Goal: Task Accomplishment & Management: Manage account settings

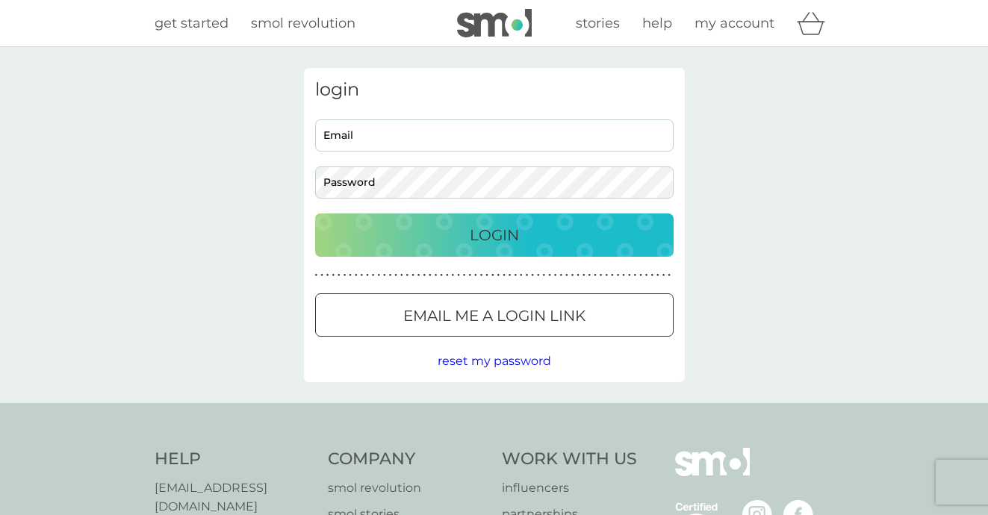
type input "[PERSON_NAME][EMAIL_ADDRESS][DOMAIN_NAME]"
click at [523, 242] on div "Login" at bounding box center [494, 235] width 328 height 24
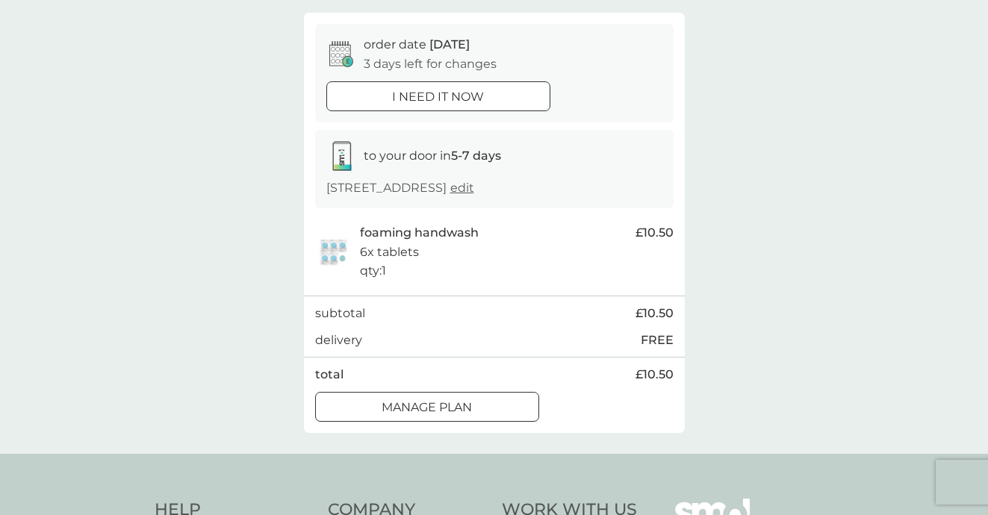
scroll to position [129, 0]
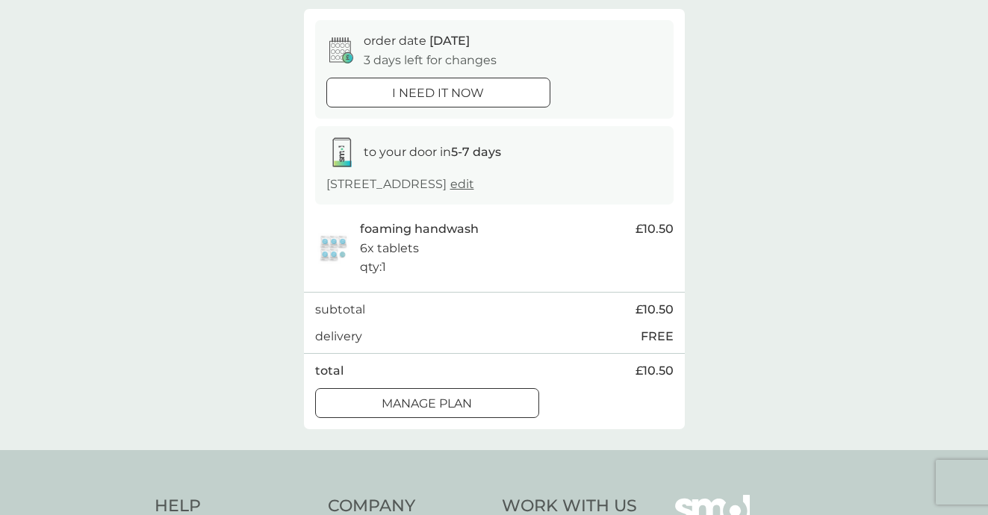
click at [461, 399] on p "Manage plan" at bounding box center [426, 403] width 90 height 19
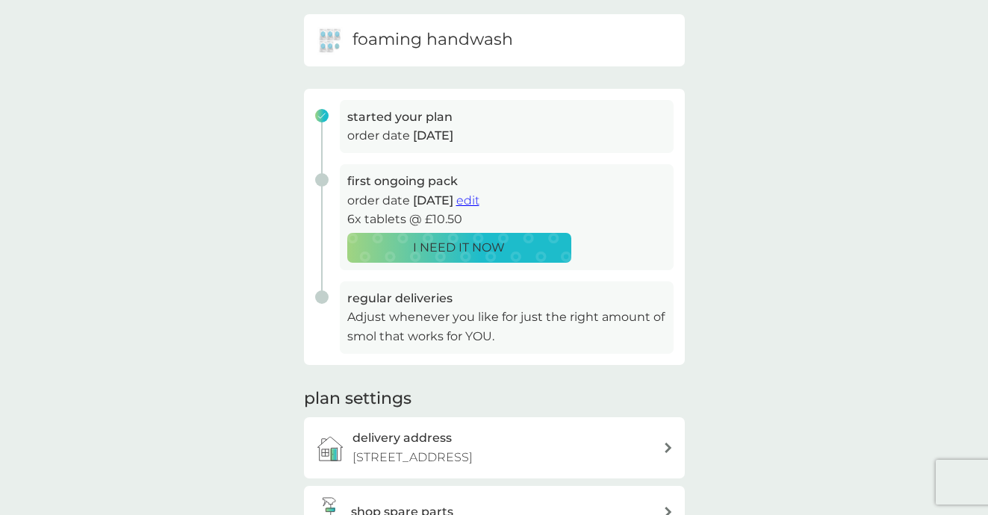
scroll to position [143, 0]
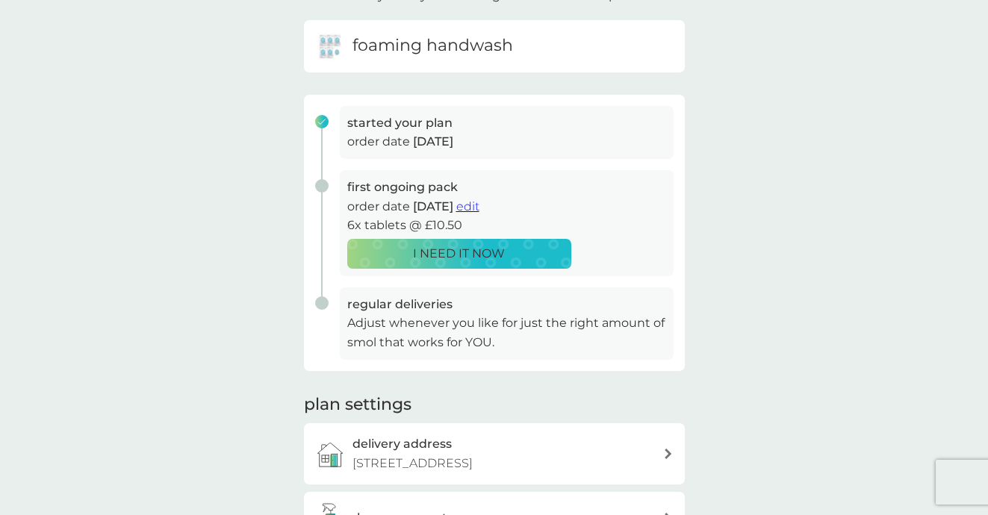
click at [479, 205] on span "edit" at bounding box center [467, 206] width 23 height 14
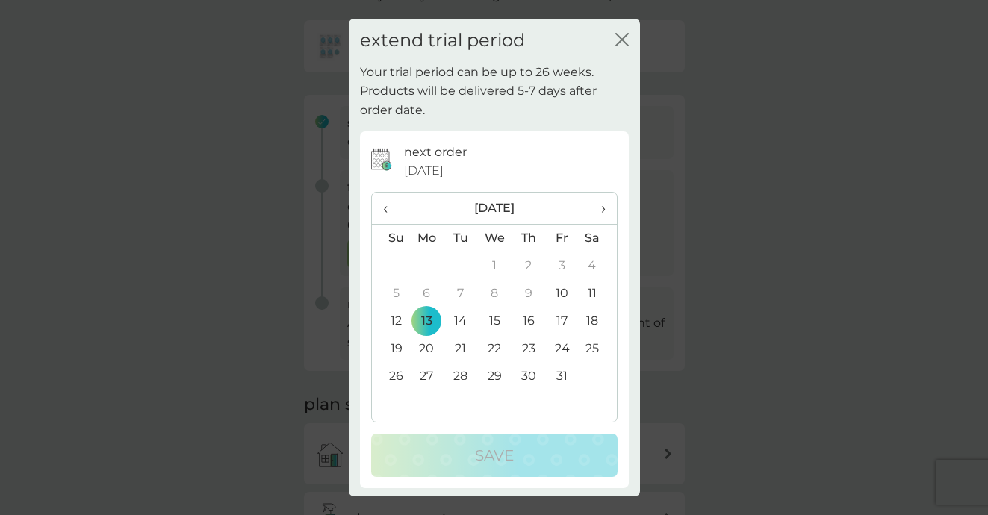
click at [603, 208] on span "›" at bounding box center [597, 208] width 15 height 31
click at [603, 210] on span "›" at bounding box center [597, 208] width 15 height 31
click at [433, 263] on td "1" at bounding box center [427, 266] width 34 height 28
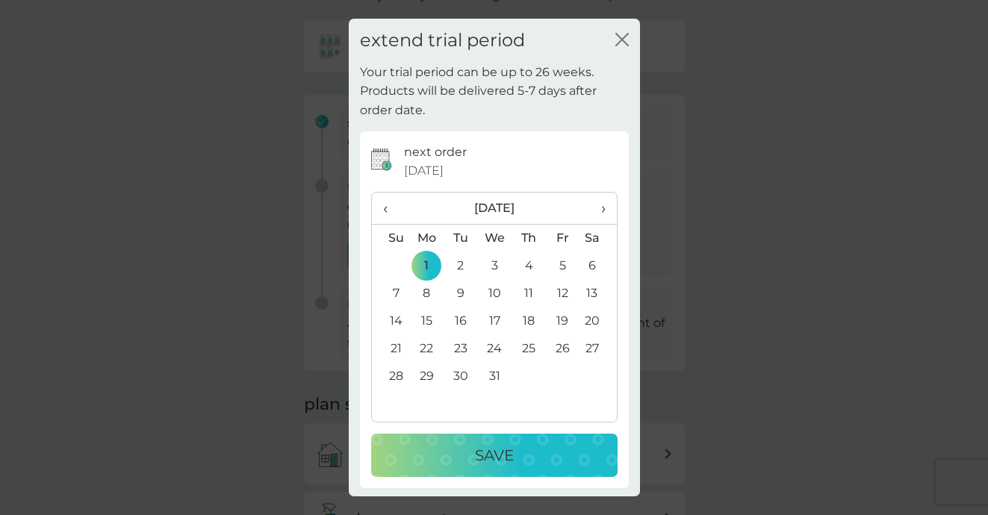
click at [477, 448] on p "Save" at bounding box center [494, 455] width 39 height 24
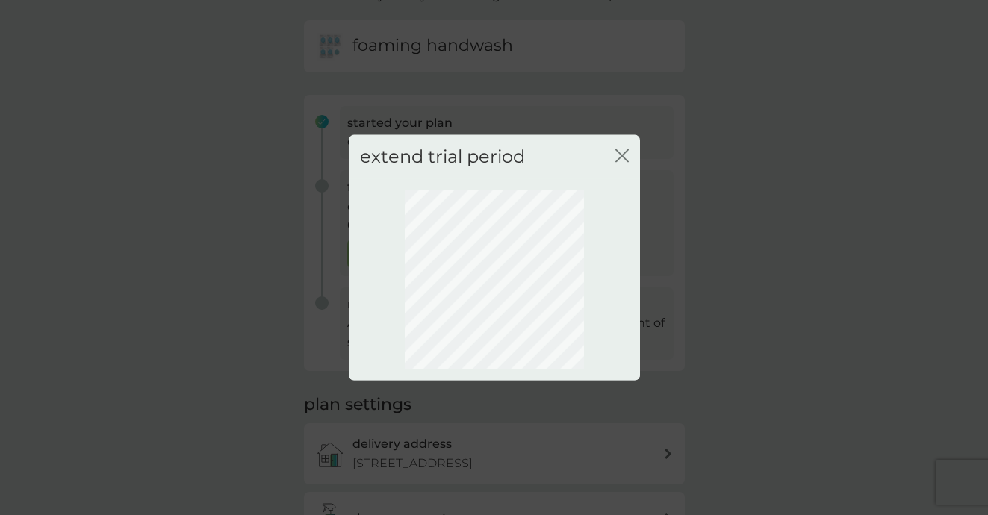
scroll to position [110, 0]
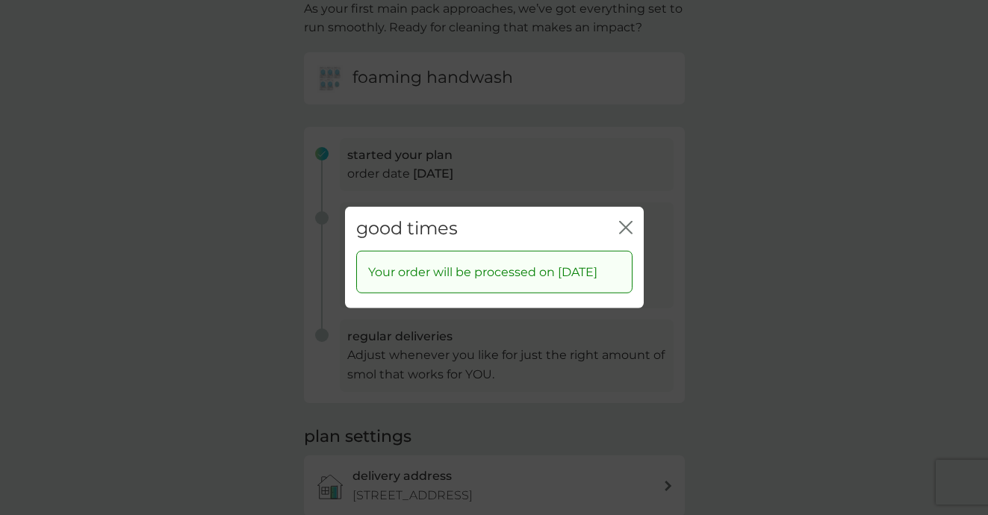
click at [625, 221] on icon "close" at bounding box center [625, 227] width 13 height 13
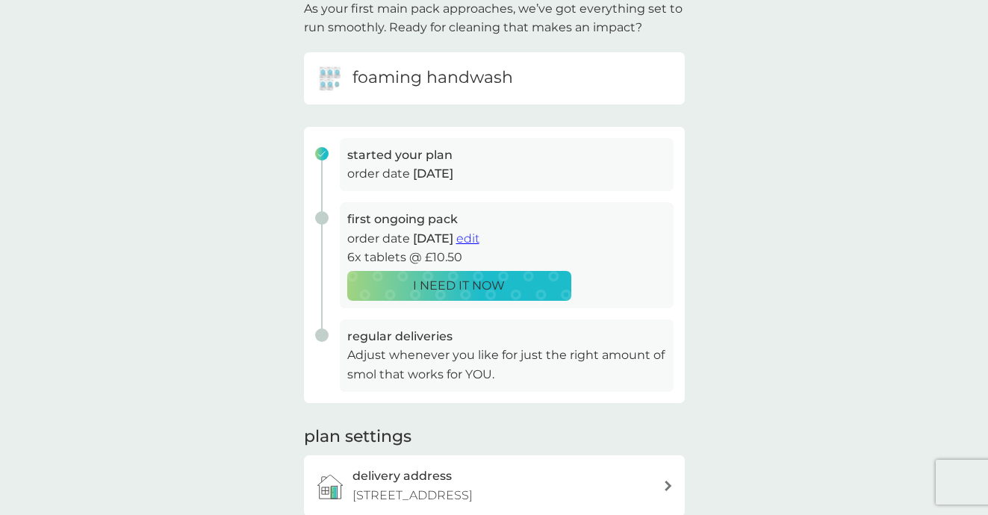
scroll to position [0, 0]
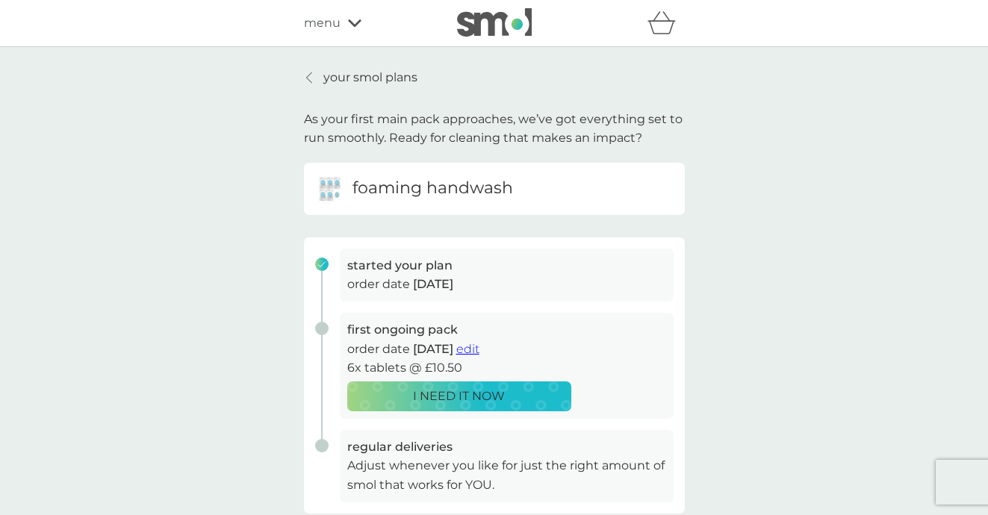
click at [304, 75] on link "your smol plans" at bounding box center [360, 77] width 113 height 19
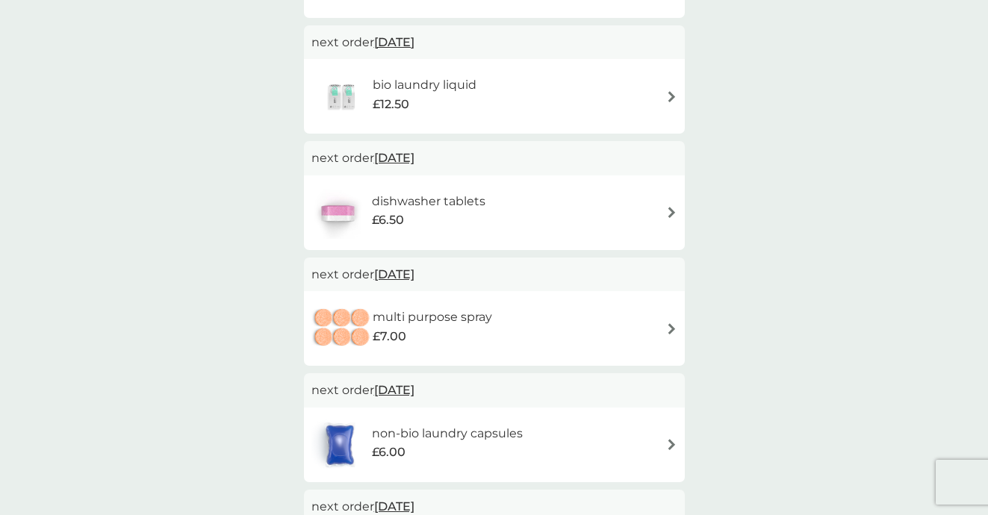
scroll to position [505, 0]
click at [666, 210] on img at bounding box center [671, 211] width 11 height 11
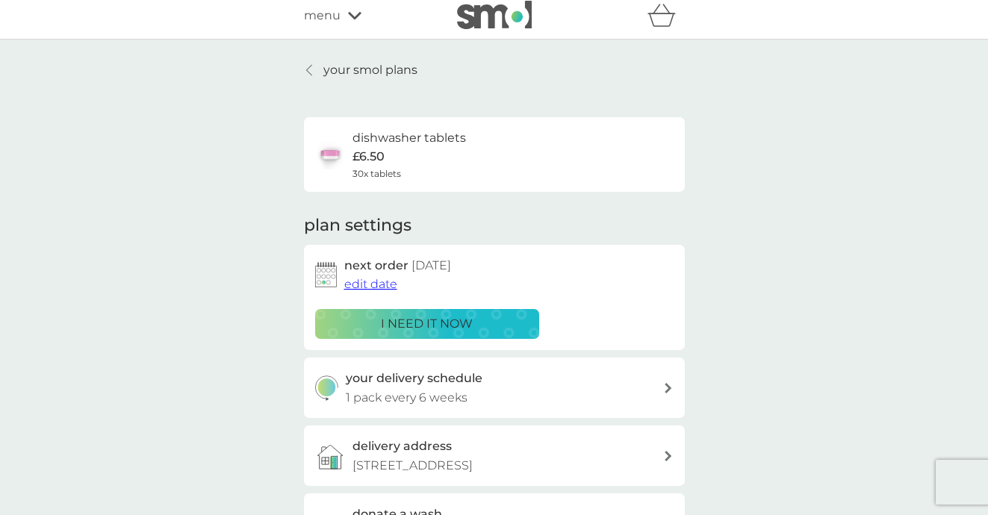
scroll to position [10, 0]
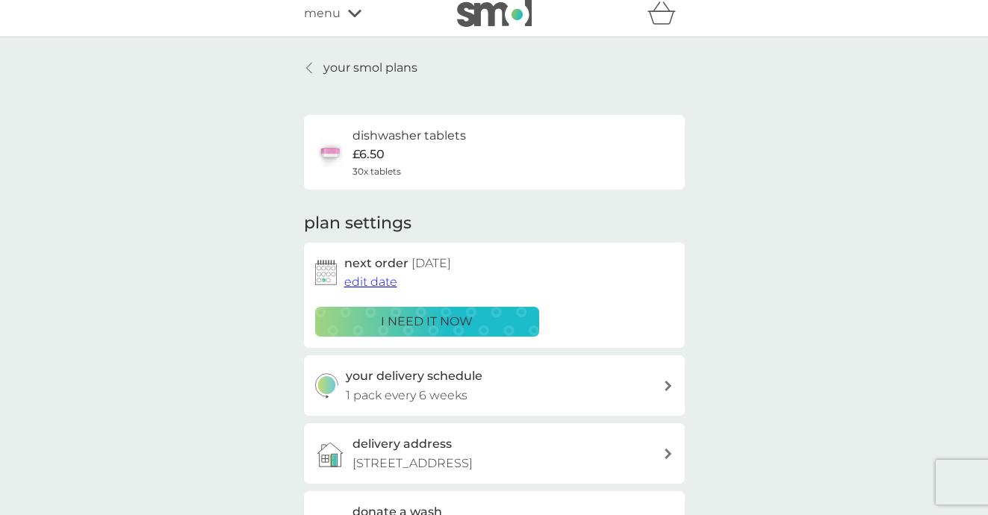
click at [381, 280] on span "edit date" at bounding box center [370, 282] width 53 height 14
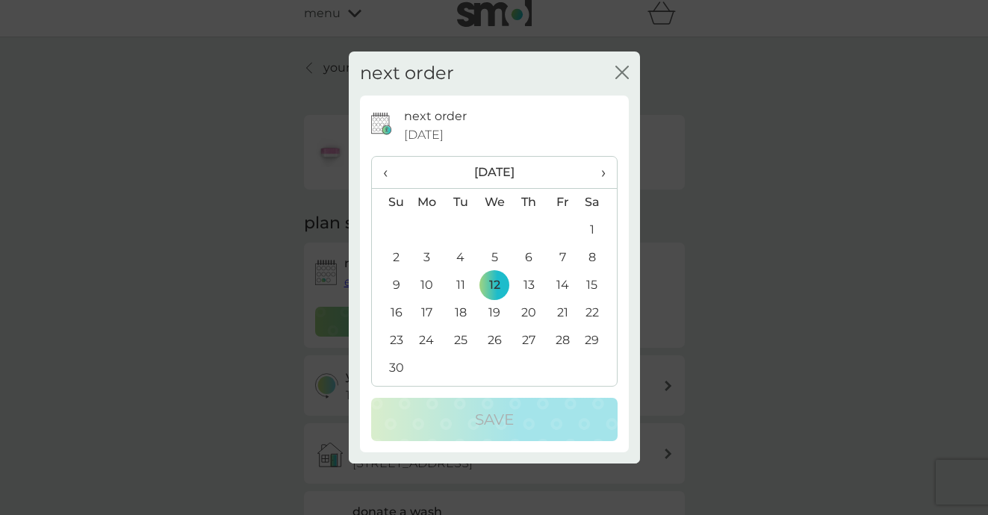
click at [601, 172] on span "›" at bounding box center [597, 172] width 15 height 31
click at [424, 229] on td "1" at bounding box center [427, 230] width 34 height 28
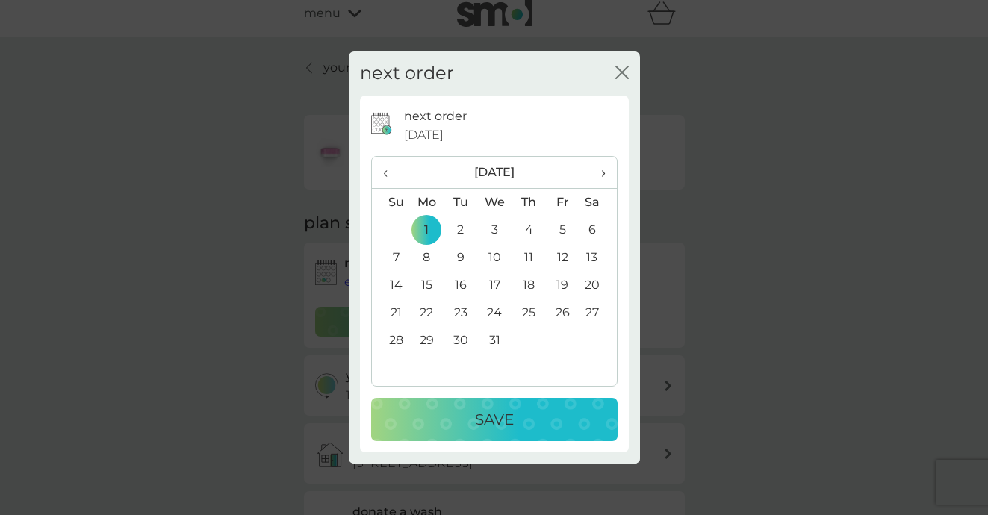
click at [477, 420] on p "Save" at bounding box center [494, 420] width 39 height 24
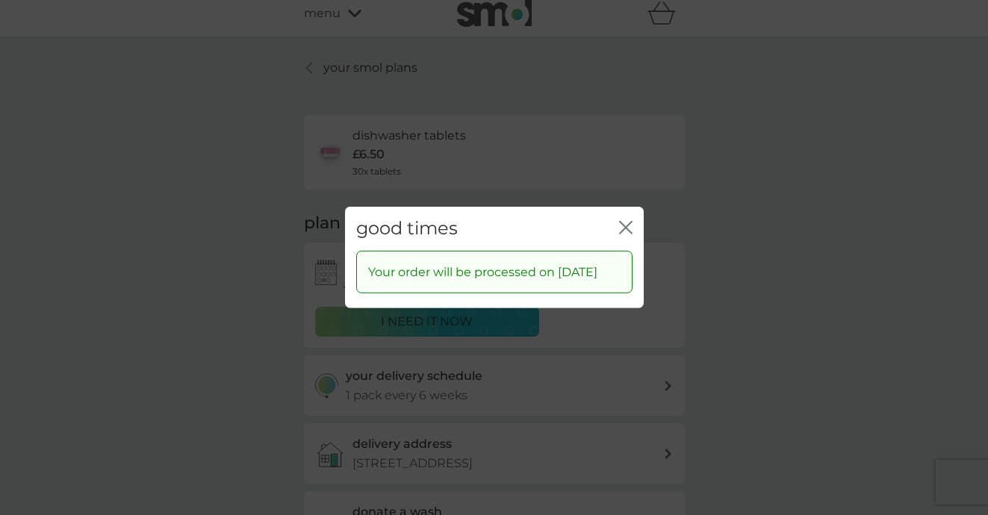
click at [628, 221] on icon "close" at bounding box center [625, 227] width 13 height 13
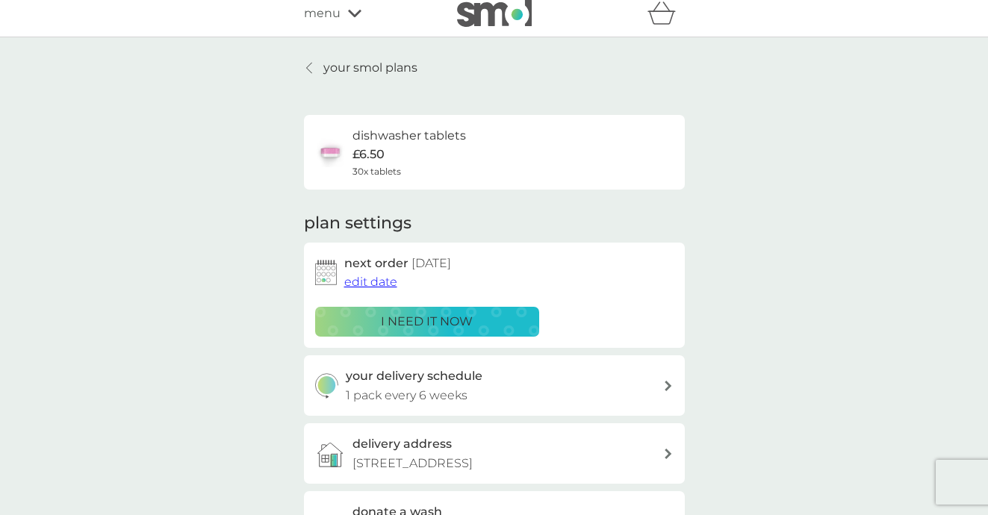
click at [311, 71] on icon at bounding box center [309, 68] width 6 height 12
